Goal: Task Accomplishment & Management: Manage account settings

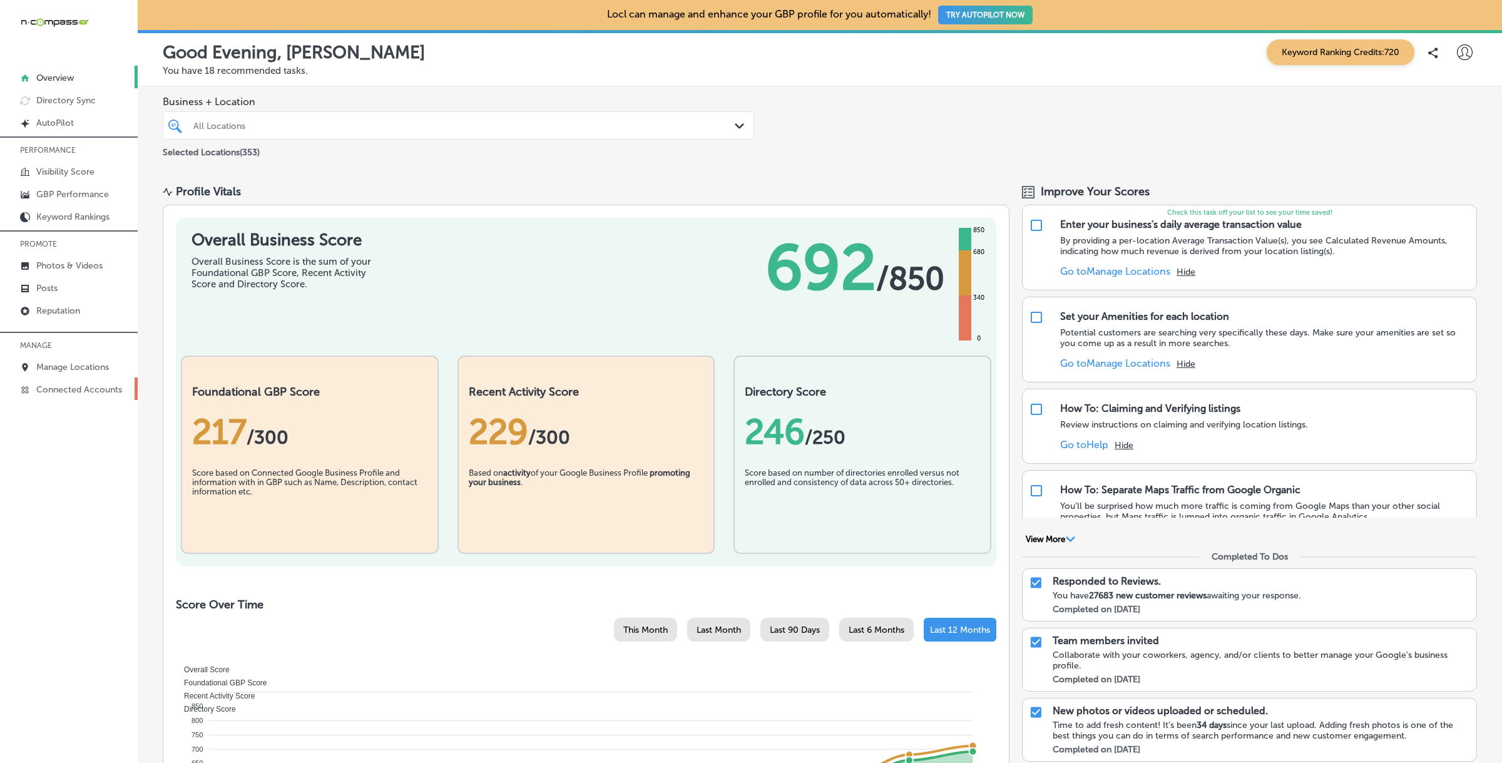
click at [86, 384] on p "Connected Accounts" at bounding box center [79, 389] width 86 height 11
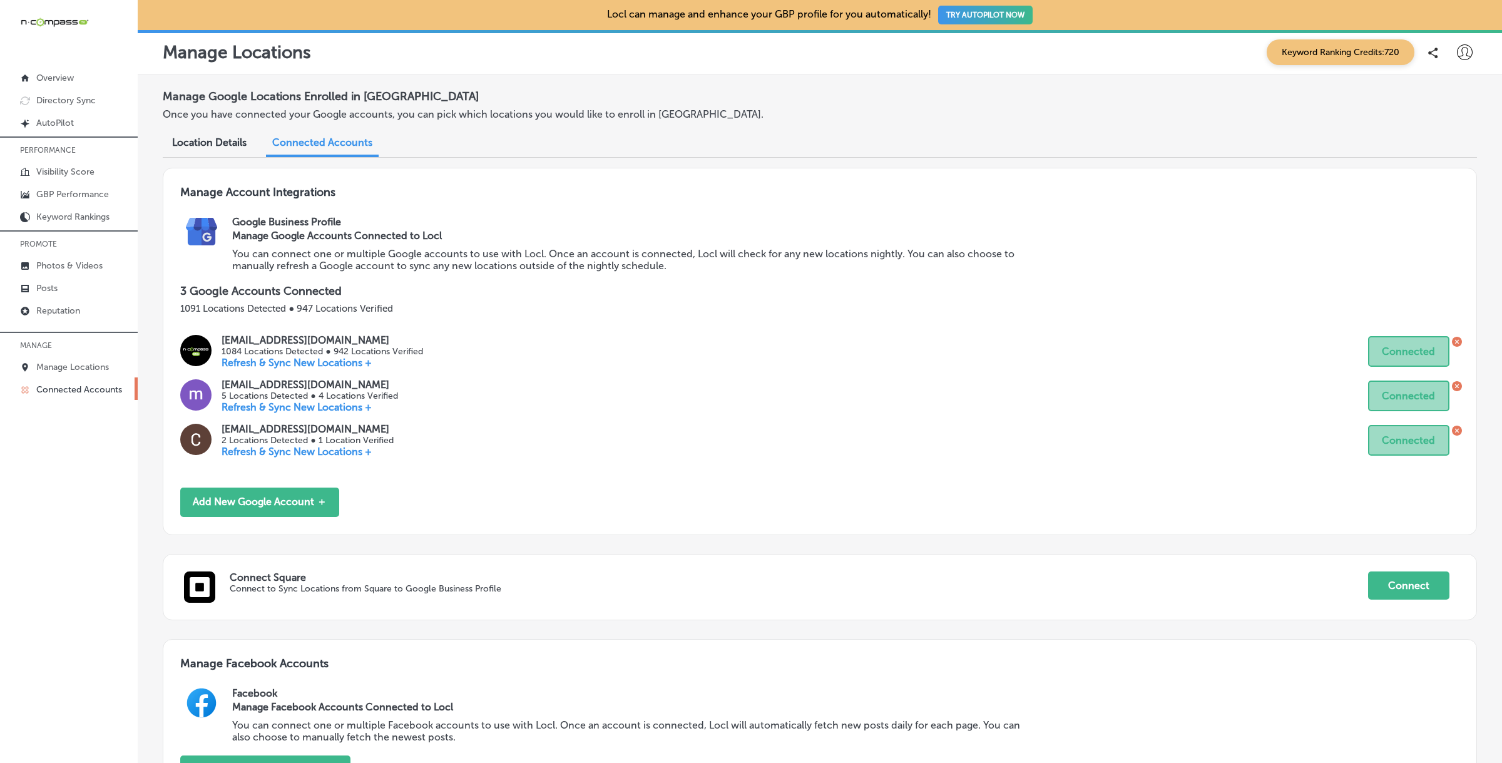
click at [1474, 51] on div at bounding box center [1464, 52] width 25 height 25
click at [1425, 95] on p "My Account" at bounding box center [1447, 97] width 56 height 15
select select "US"
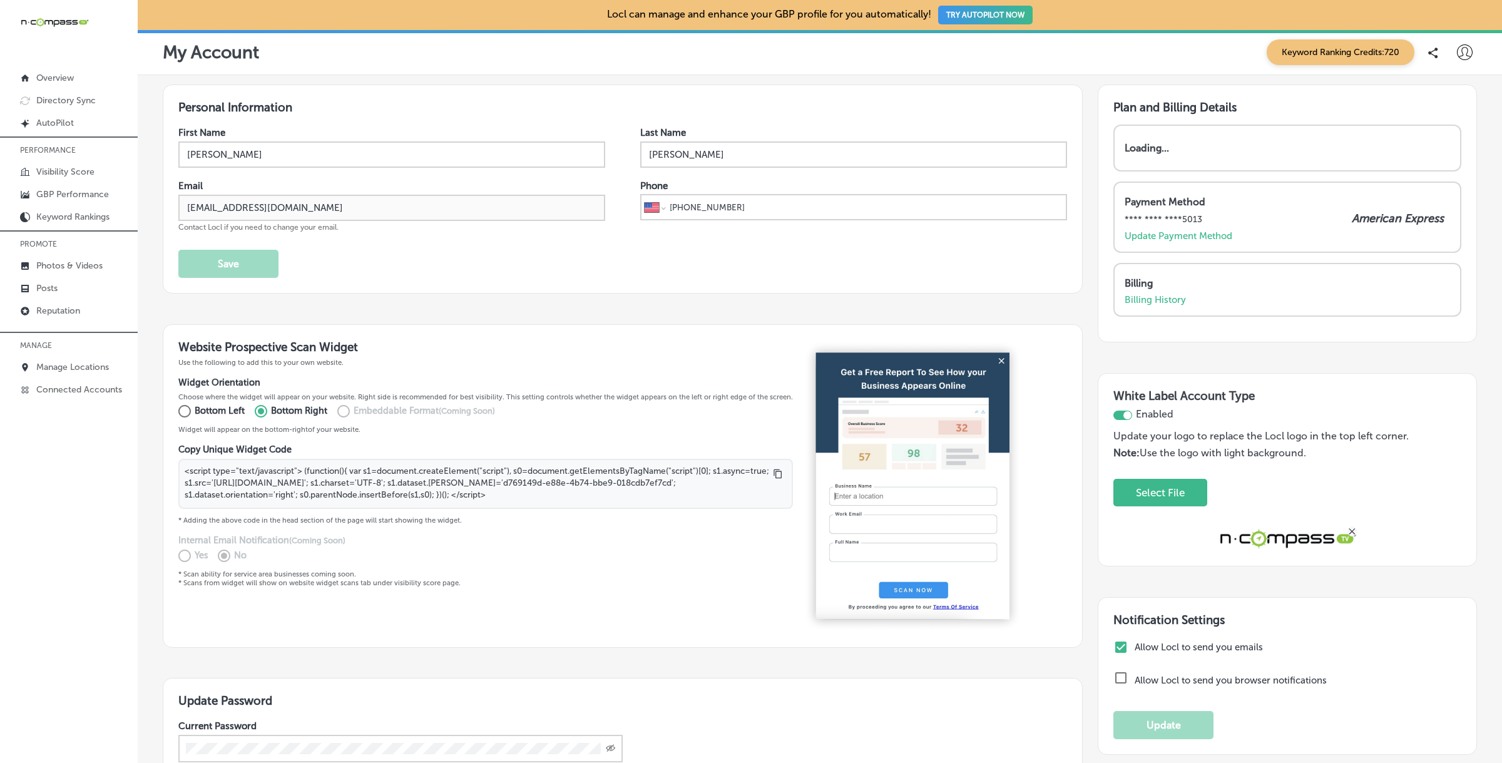
scroll to position [102, 0]
